Goal: Communication & Community: Answer question/provide support

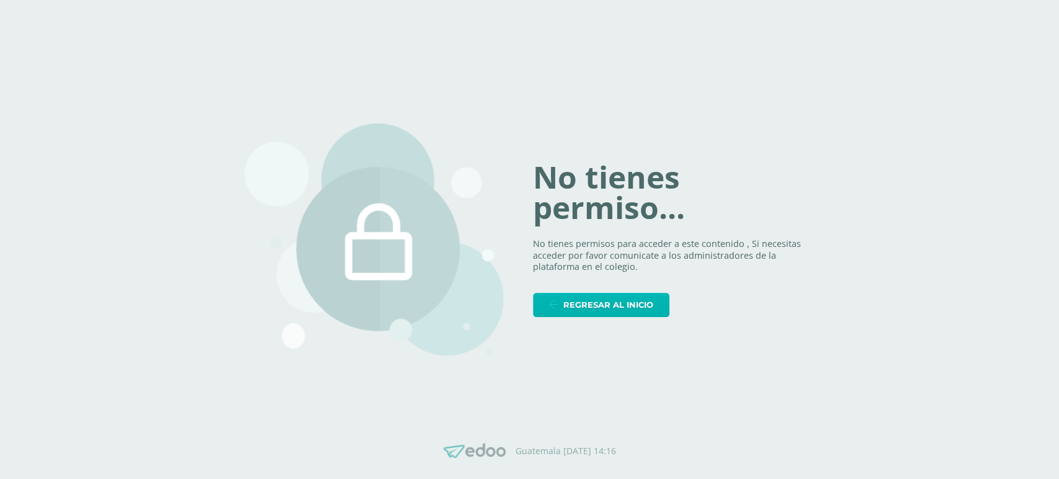
click at [590, 296] on span "Regresar al inicio" at bounding box center [608, 305] width 90 height 23
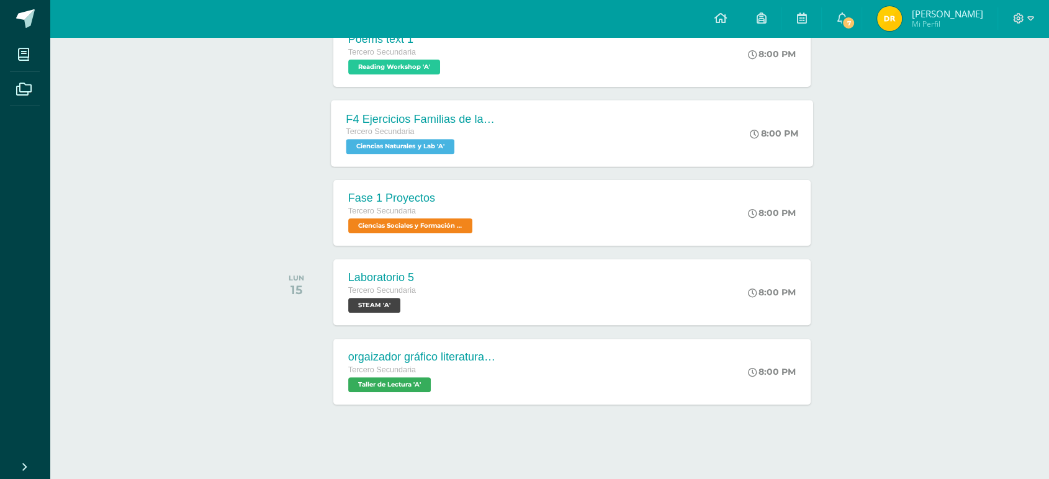
scroll to position [306, 0]
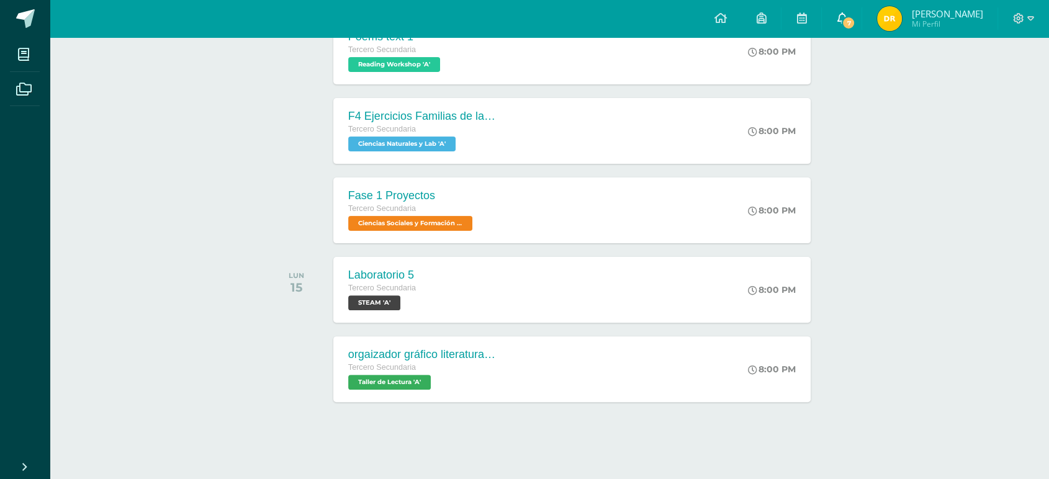
click at [853, 25] on link "7" at bounding box center [842, 18] width 40 height 37
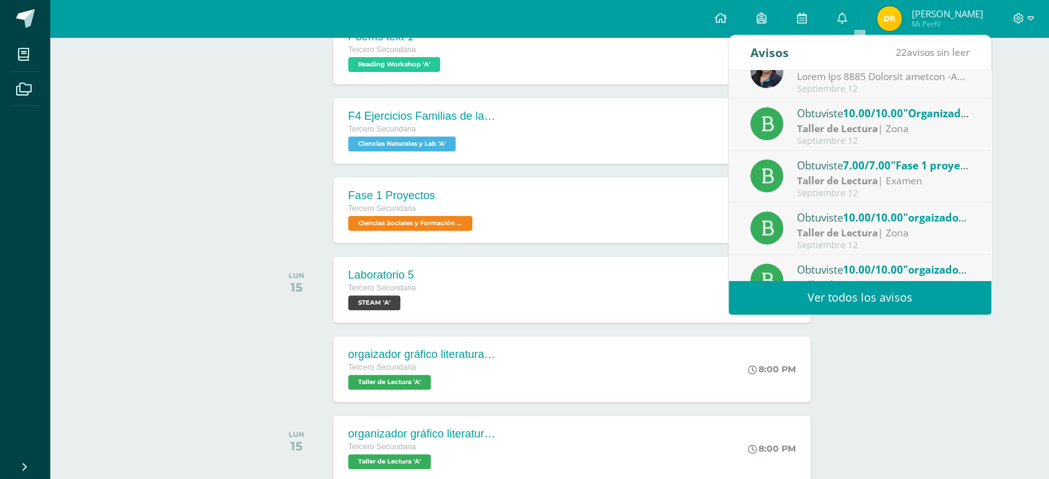
scroll to position [0, 0]
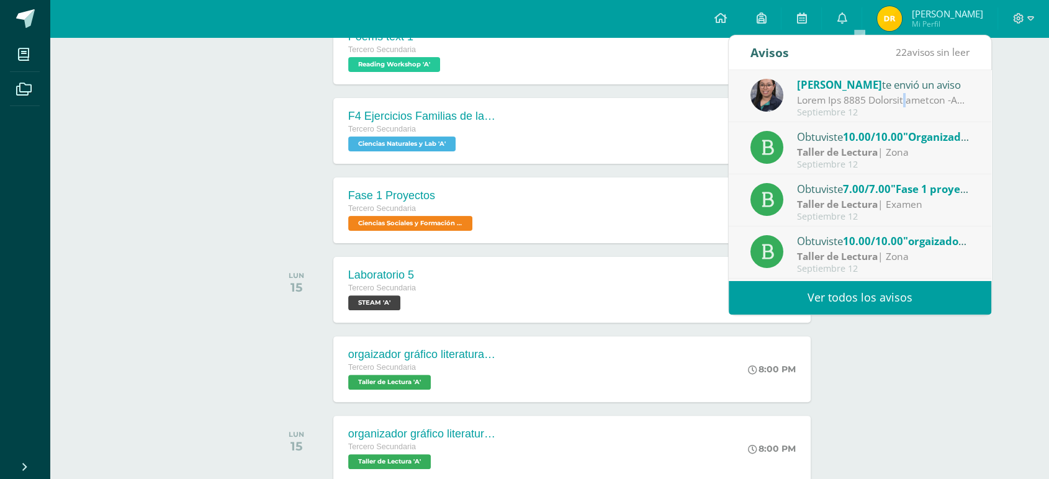
drag, startPoint x: 822, startPoint y: 82, endPoint x: 874, endPoint y: 96, distance: 53.4
click at [874, 96] on div at bounding box center [883, 100] width 173 height 14
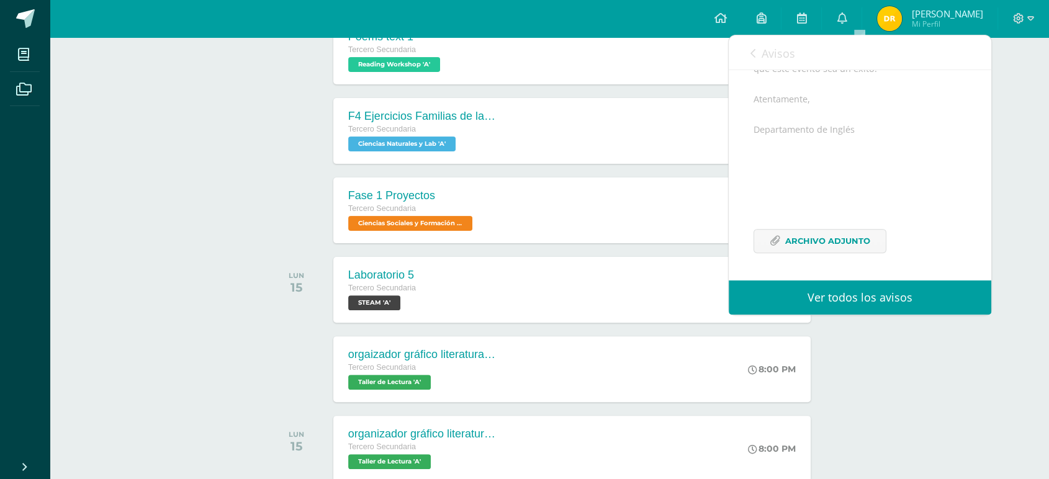
scroll to position [864, 0]
click at [817, 239] on span "Archivo Adjunto" at bounding box center [827, 241] width 85 height 23
